Goal: Task Accomplishment & Management: Use online tool/utility

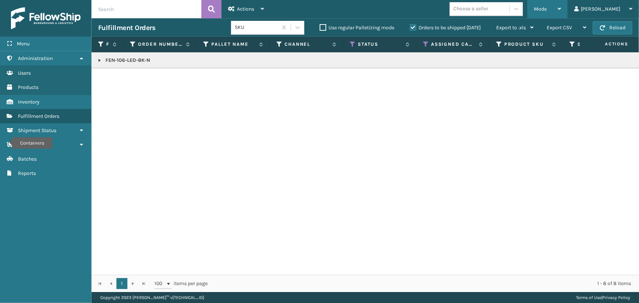
click at [561, 5] on div "Mode" at bounding box center [547, 9] width 27 height 18
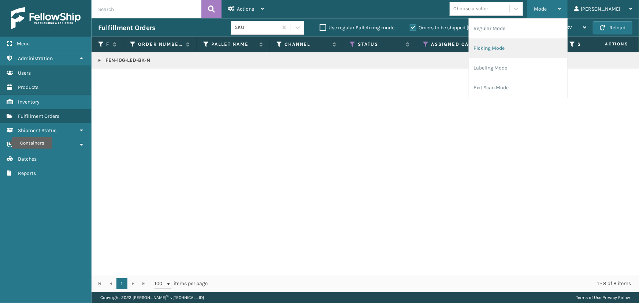
click at [523, 49] on li "Picking Mode" at bounding box center [518, 48] width 98 height 20
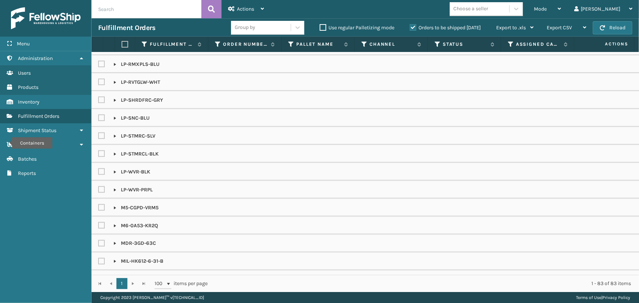
scroll to position [599, 0]
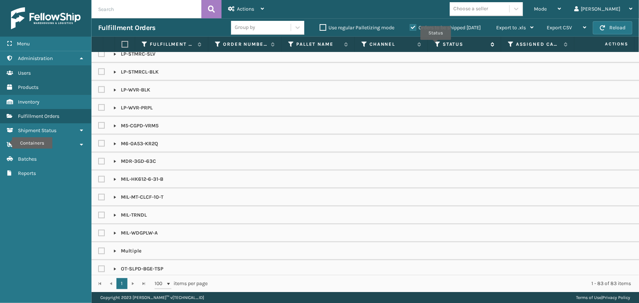
click at [436, 45] on icon at bounding box center [438, 44] width 6 height 7
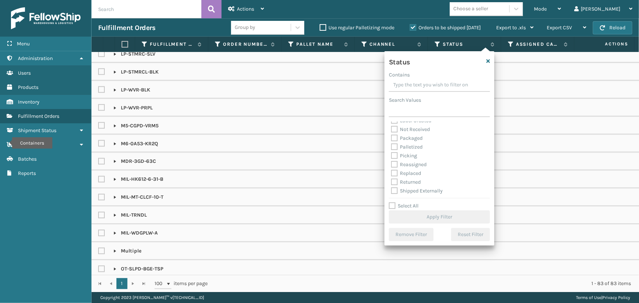
scroll to position [41, 0]
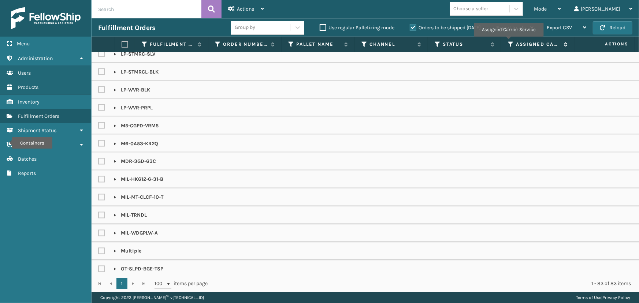
click at [508, 42] on icon at bounding box center [511, 44] width 6 height 7
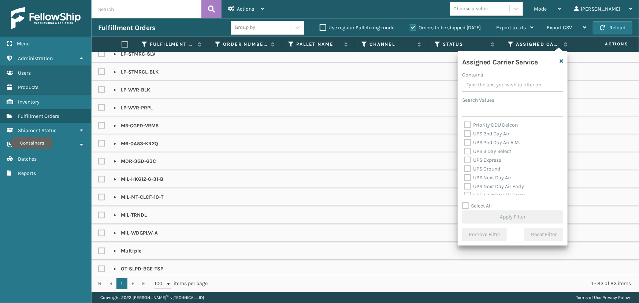
scroll to position [133, 0]
click at [483, 131] on label "UPS 2nd Day Air" at bounding box center [486, 133] width 45 height 6
click at [465, 131] on input "UPS 2nd Day Air" at bounding box center [464, 131] width 0 height 5
checkbox input "true"
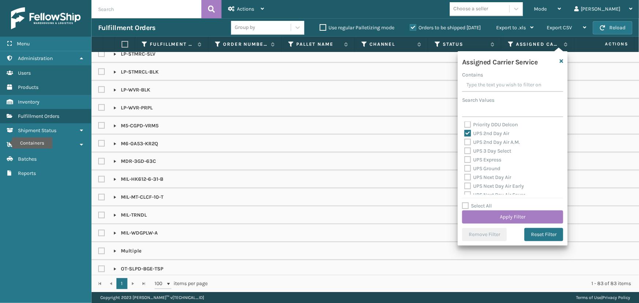
drag, startPoint x: 485, startPoint y: 140, endPoint x: 487, endPoint y: 148, distance: 7.9
click at [485, 141] on label "UPS 2nd Day Air A.M." at bounding box center [492, 142] width 56 height 6
click at [465, 141] on input "UPS 2nd Day Air A.M." at bounding box center [464, 140] width 0 height 5
checkbox input "true"
click at [487, 152] on label "UPS 3 Day Select" at bounding box center [487, 151] width 47 height 6
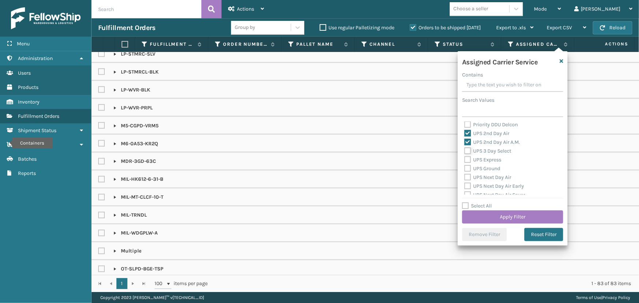
click at [465, 152] on input "UPS 3 Day Select" at bounding box center [464, 149] width 0 height 5
checkbox input "true"
click at [488, 160] on label "UPS Express" at bounding box center [482, 160] width 37 height 6
click at [465, 160] on input "UPS Express" at bounding box center [464, 158] width 0 height 5
checkbox input "true"
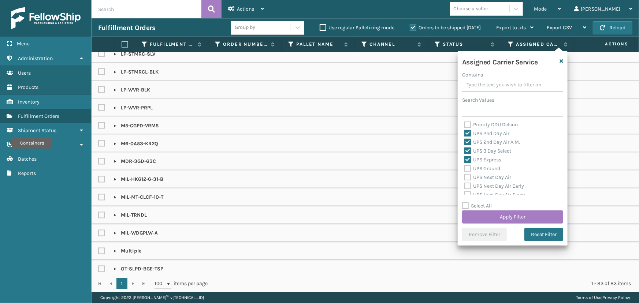
click at [490, 168] on label "UPS Ground" at bounding box center [482, 169] width 36 height 6
click at [465, 168] on input "UPS Ground" at bounding box center [464, 166] width 0 height 5
checkbox input "true"
click at [491, 181] on div "UPS Next Day Air" at bounding box center [512, 177] width 97 height 9
click at [490, 180] on div "UPS Next Day Air" at bounding box center [512, 177] width 97 height 9
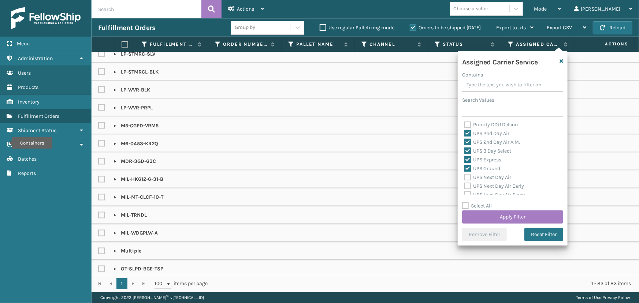
click at [488, 177] on label "UPS Next Day Air" at bounding box center [487, 177] width 47 height 6
click at [465, 177] on input "UPS Next Day Air" at bounding box center [464, 175] width 0 height 5
checkbox input "true"
click at [489, 185] on label "UPS Next Day Air Early" at bounding box center [494, 186] width 60 height 6
click at [465, 185] on input "UPS Next Day Air Early" at bounding box center [464, 184] width 0 height 5
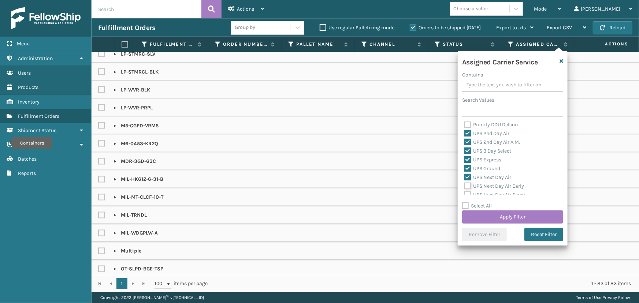
checkbox input "true"
click at [478, 159] on label "UPS Next Day Air Saver" at bounding box center [494, 162] width 61 height 6
click at [465, 158] on input "UPS Next Day Air Saver" at bounding box center [464, 159] width 0 height 5
checkbox input "true"
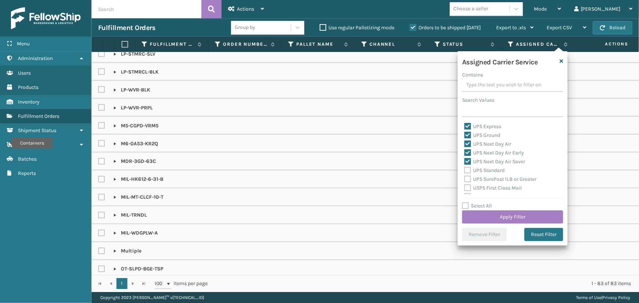
click at [483, 171] on label "UPS Standard" at bounding box center [484, 170] width 40 height 6
click at [465, 171] on input "UPS Standard" at bounding box center [464, 168] width 0 height 5
checkbox input "true"
click at [484, 179] on label "UPS SurePost 1LB or Greater" at bounding box center [500, 179] width 72 height 6
click at [465, 179] on input "UPS SurePost 1LB or Greater" at bounding box center [464, 177] width 0 height 5
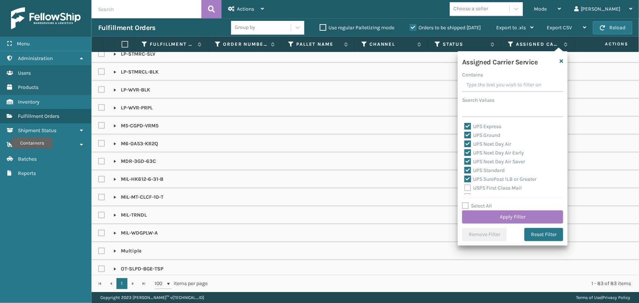
checkbox input "true"
click at [491, 217] on button "Apply Filter" at bounding box center [512, 217] width 101 height 13
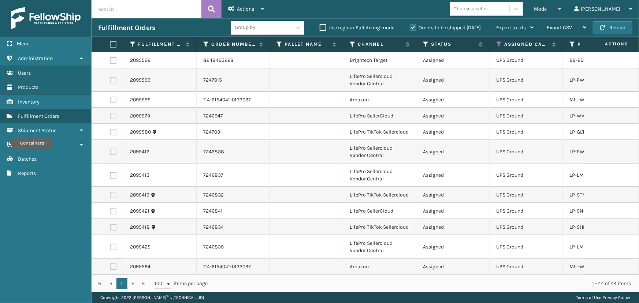
click at [488, 6] on div "Choose a seller" at bounding box center [470, 9] width 35 height 8
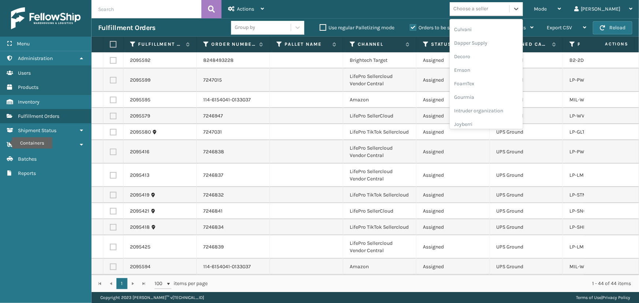
scroll to position [231, 0]
click at [496, 62] on div "LifePro Fitness" at bounding box center [486, 67] width 73 height 14
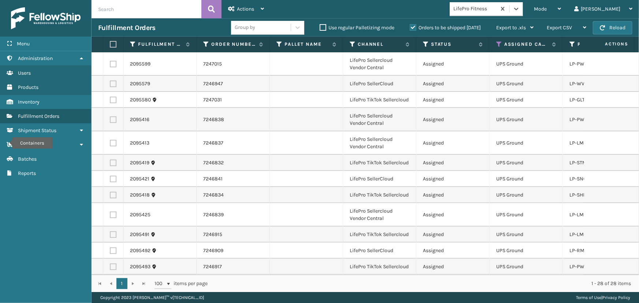
click at [112, 42] on label at bounding box center [112, 44] width 4 height 7
click at [110, 42] on input "checkbox" at bounding box center [110, 44] width 0 height 5
checkbox input "true"
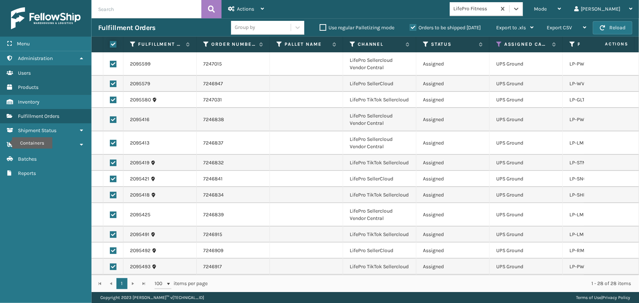
checkbox input "true"
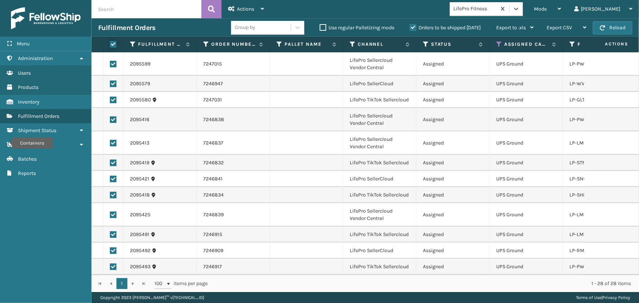
checkbox input "true"
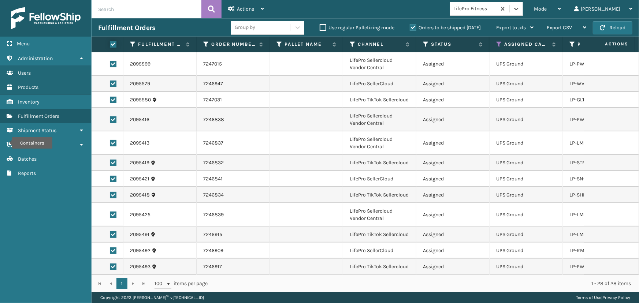
checkbox input "true"
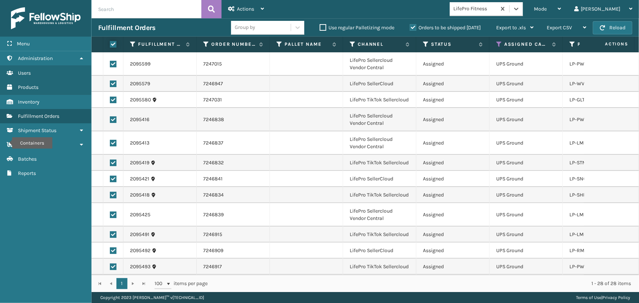
checkbox input "true"
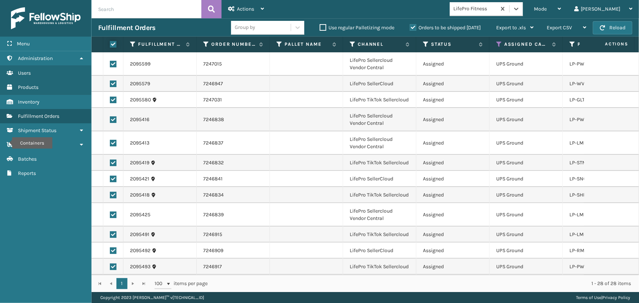
checkbox input "true"
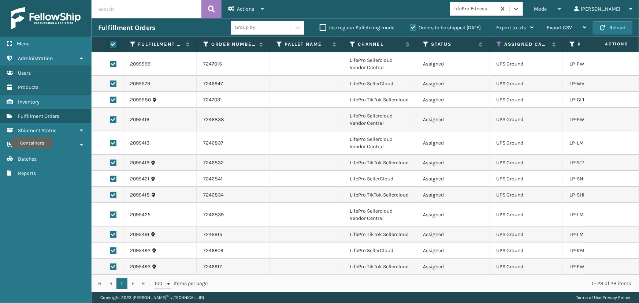
checkbox input "true"
click at [245, 7] on span "Actions" at bounding box center [245, 9] width 17 height 6
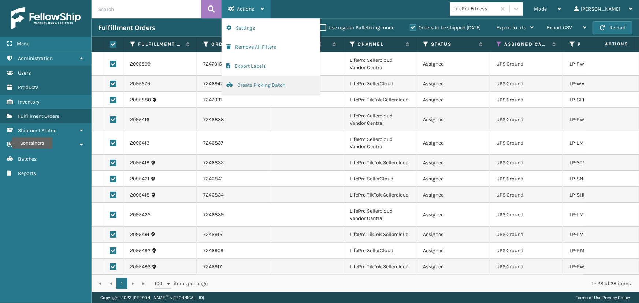
click at [261, 88] on button "Create Picking Batch" at bounding box center [271, 85] width 98 height 19
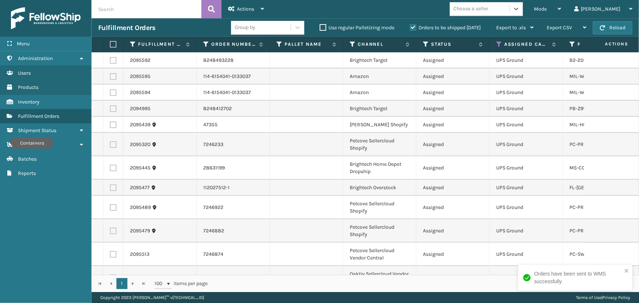
click at [509, 4] on div "Choose a seller" at bounding box center [480, 9] width 60 height 12
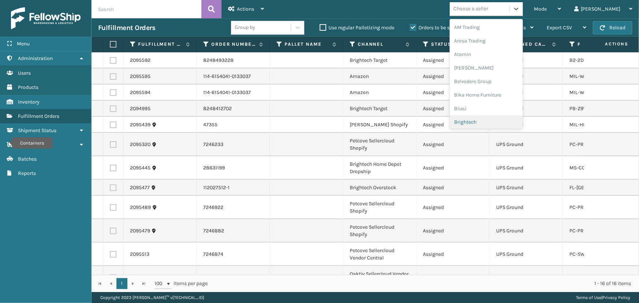
click at [491, 120] on div "Brightech" at bounding box center [486, 122] width 73 height 14
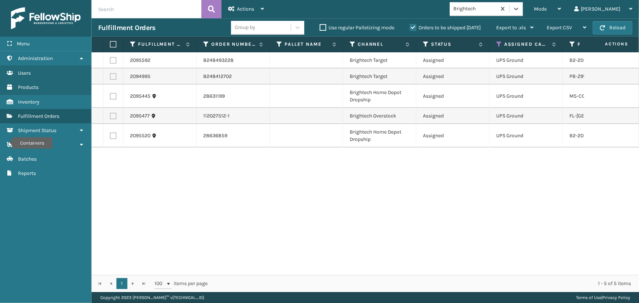
click at [113, 44] on label at bounding box center [112, 44] width 4 height 7
click at [110, 44] on input "checkbox" at bounding box center [110, 44] width 0 height 5
checkbox input "true"
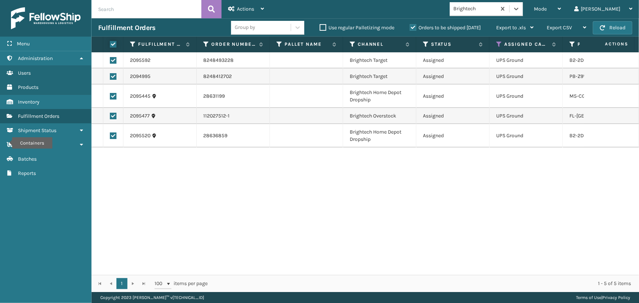
checkbox input "true"
click at [239, 7] on span "Actions" at bounding box center [245, 9] width 17 height 6
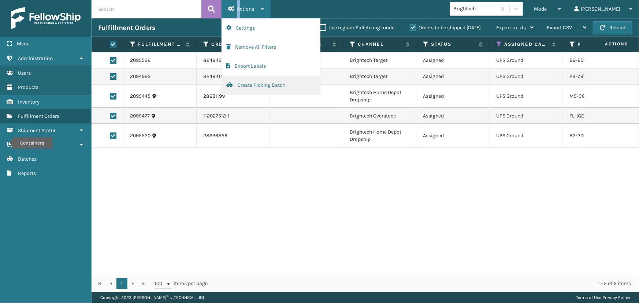
click at [284, 85] on button "Create Picking Batch" at bounding box center [271, 85] width 98 height 19
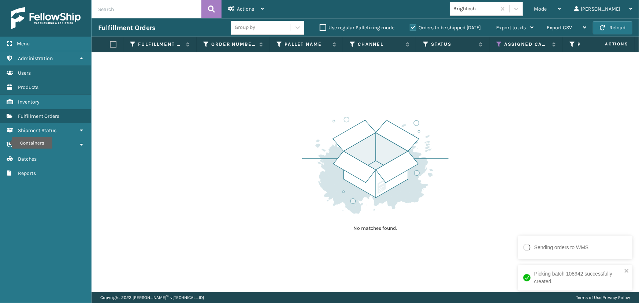
click at [497, 6] on div "Brightech" at bounding box center [475, 9] width 44 height 8
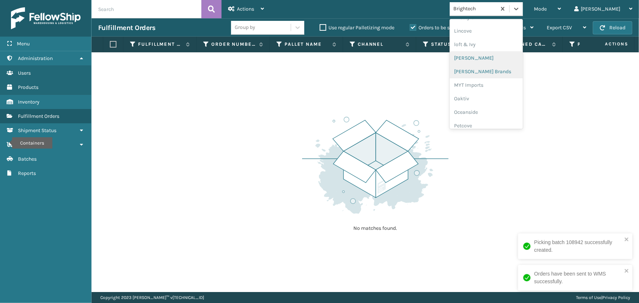
scroll to position [298, 0]
click at [492, 69] on div "[PERSON_NAME] Brands" at bounding box center [486, 68] width 73 height 14
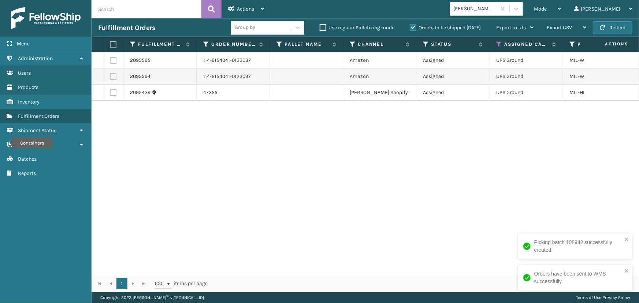
click at [114, 42] on label at bounding box center [112, 44] width 4 height 7
click at [110, 42] on input "checkbox" at bounding box center [110, 44] width 0 height 5
checkbox input "true"
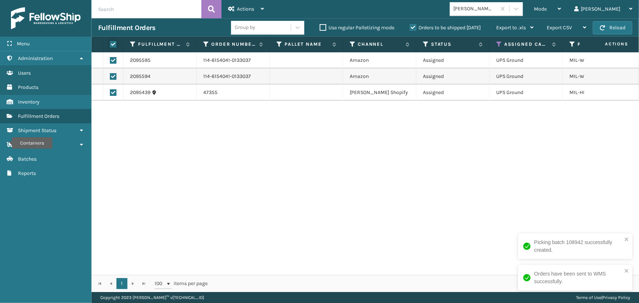
checkbox input "true"
drag, startPoint x: 248, startPoint y: 6, endPoint x: 252, endPoint y: 17, distance: 11.6
click at [249, 6] on span "Actions" at bounding box center [245, 9] width 17 height 6
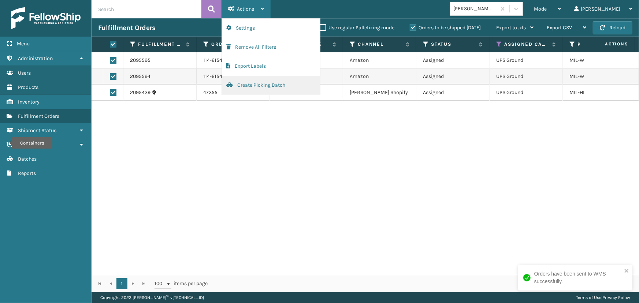
click at [274, 86] on button "Create Picking Batch" at bounding box center [271, 85] width 98 height 19
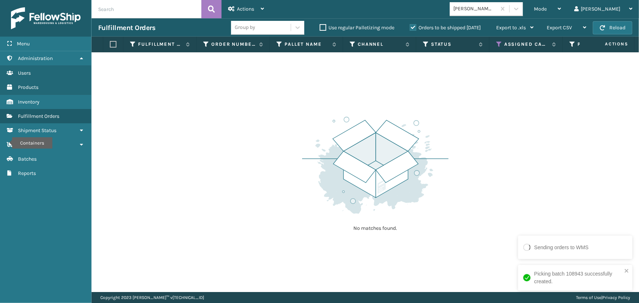
click at [499, 2] on div "[PERSON_NAME] Brands" at bounding box center [486, 9] width 73 height 14
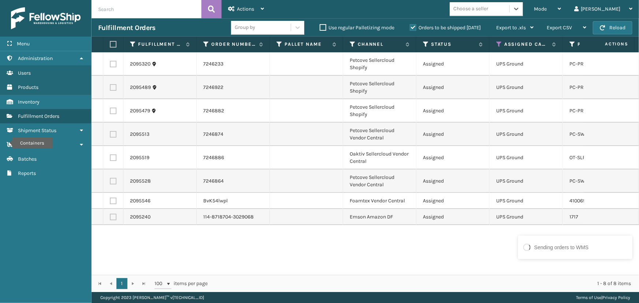
click at [488, 8] on div "Choose a seller" at bounding box center [470, 9] width 35 height 8
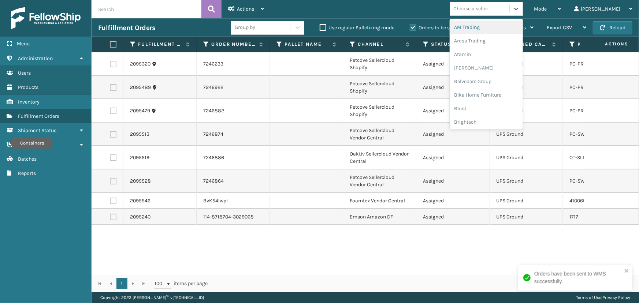
click at [489, 22] on div "AM Trading" at bounding box center [486, 28] width 73 height 14
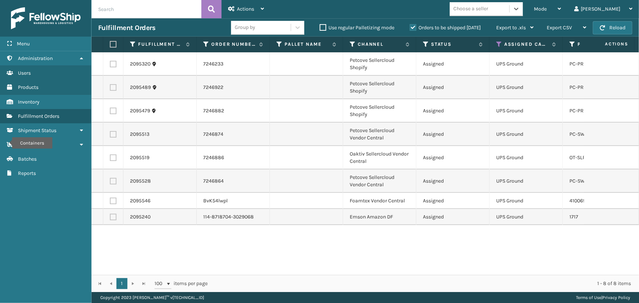
click at [110, 218] on label at bounding box center [113, 217] width 7 height 7
click at [110, 218] on input "checkbox" at bounding box center [110, 216] width 0 height 5
checkbox input "true"
click at [248, 9] on span "Actions" at bounding box center [245, 9] width 17 height 6
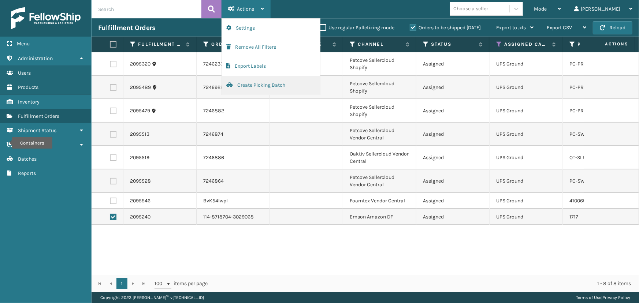
click at [257, 89] on button "Create Picking Batch" at bounding box center [271, 85] width 98 height 19
